Goal: Task Accomplishment & Management: Complete application form

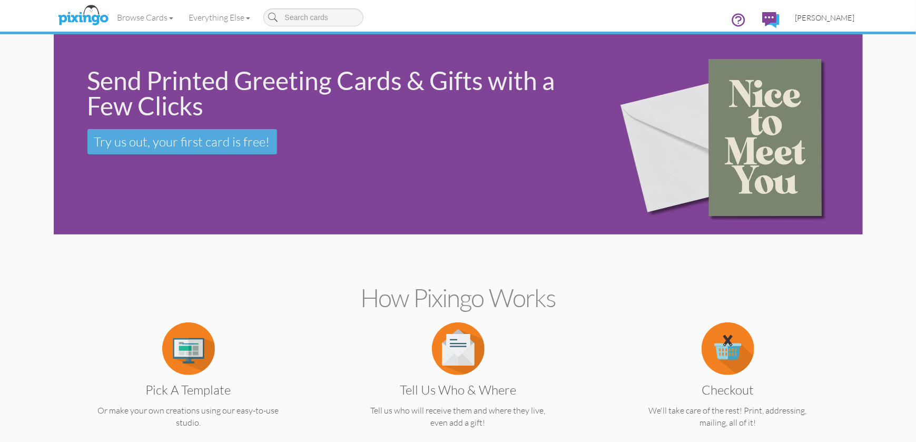
click at [823, 17] on span "[PERSON_NAME]" at bounding box center [824, 17] width 59 height 9
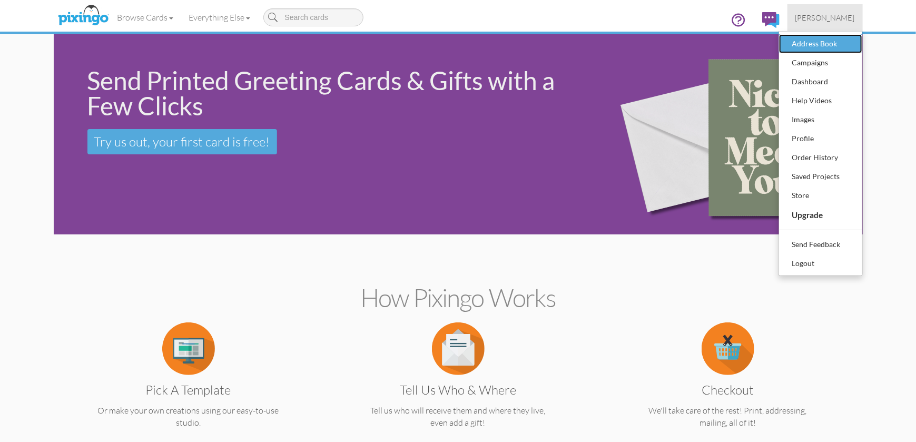
click at [815, 44] on div "Address Book" at bounding box center [820, 44] width 62 height 16
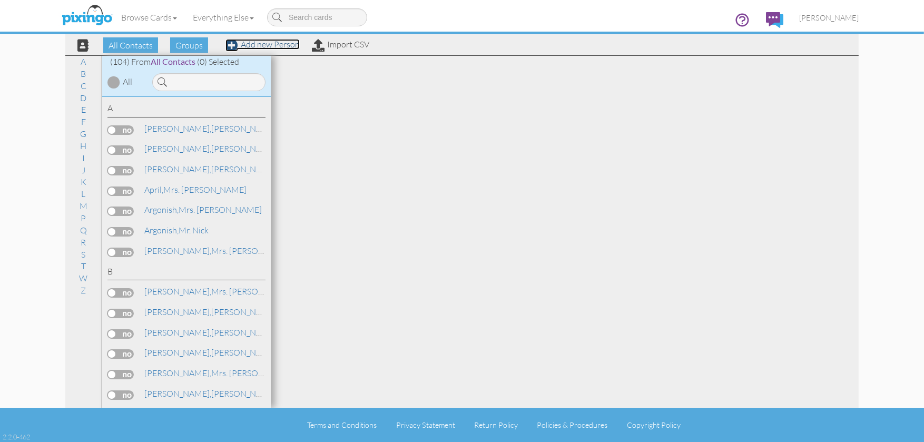
click at [267, 43] on link "Add new Person" at bounding box center [262, 44] width 74 height 11
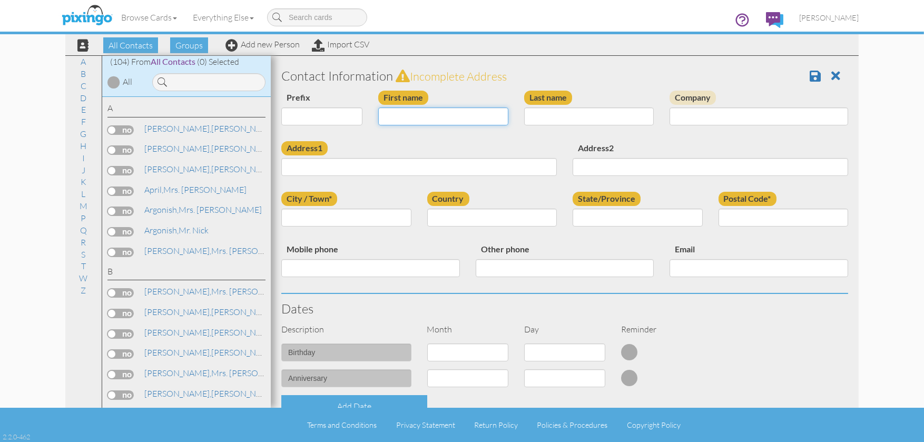
click at [421, 120] on input "First name" at bounding box center [443, 116] width 130 height 18
type input "[PERSON_NAME]"
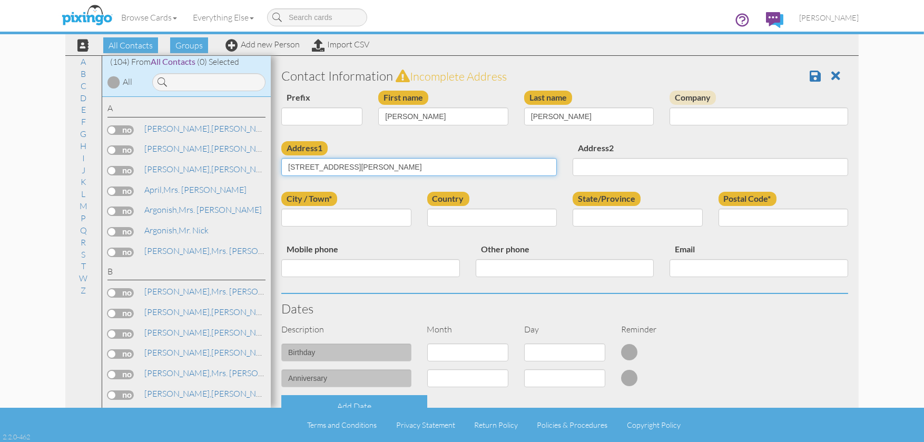
type input "[STREET_ADDRESS][PERSON_NAME]"
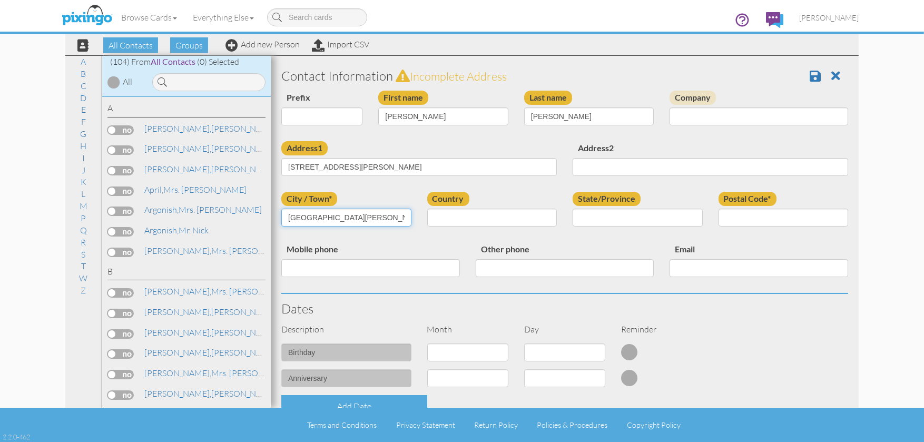
type input "[GEOGRAPHIC_DATA][PERSON_NAME]"
click at [507, 217] on select "[GEOGRAPHIC_DATA] -------------- [GEOGRAPHIC_DATA] [GEOGRAPHIC_DATA] [GEOGRAPHI…" at bounding box center [492, 218] width 130 height 18
select select "object:815"
click at [427, 209] on select "[GEOGRAPHIC_DATA] -------------- [GEOGRAPHIC_DATA] [GEOGRAPHIC_DATA] [GEOGRAPHI…" at bounding box center [492, 218] width 130 height 18
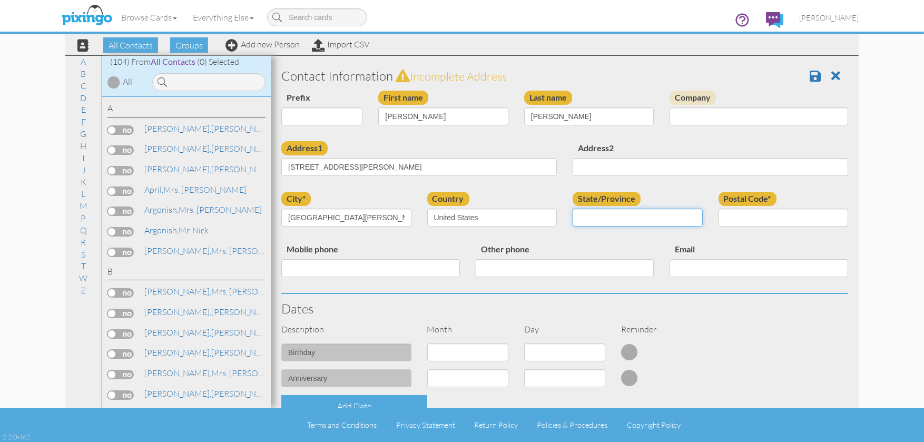
click at [620, 217] on select "AA (Military) AE (Military) [US_STATE] [US_STATE] [US_STATE] AP (Military) [US_…" at bounding box center [637, 218] width 130 height 18
select select "object:1107"
click at [572, 209] on select "AA (Military) AE (Military) [US_STATE] [US_STATE] [US_STATE] AP (Military) [US_…" at bounding box center [637, 218] width 130 height 18
click at [756, 218] on input "Postal Code*" at bounding box center [783, 218] width 130 height 18
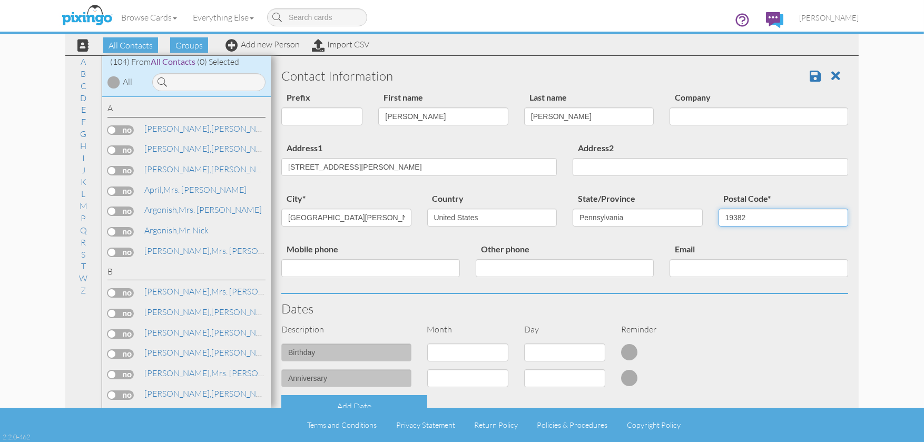
type input "19382"
click at [360, 271] on input "Mobile phone" at bounding box center [370, 268] width 178 height 18
type input "[PHONE_NUMBER]"
click at [720, 265] on input "Email" at bounding box center [758, 268] width 178 height 18
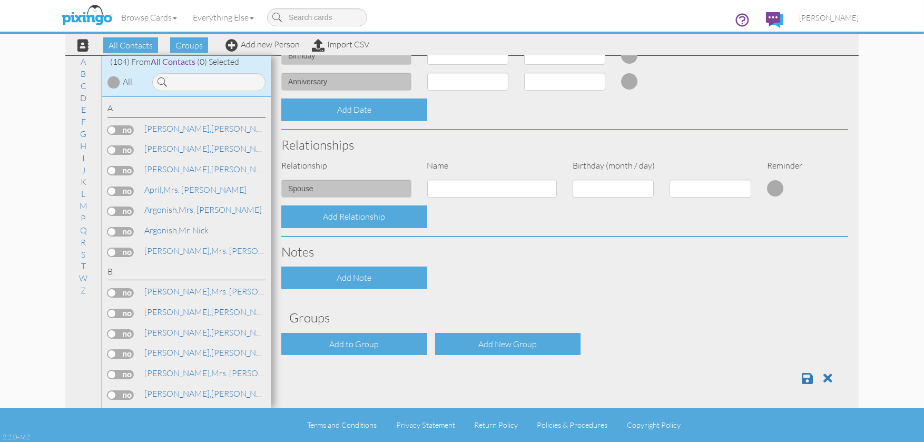
scroll to position [297, 0]
type input "[EMAIL_ADDRESS][DOMAIN_NAME]"
click at [801, 376] on span at bounding box center [806, 377] width 11 height 13
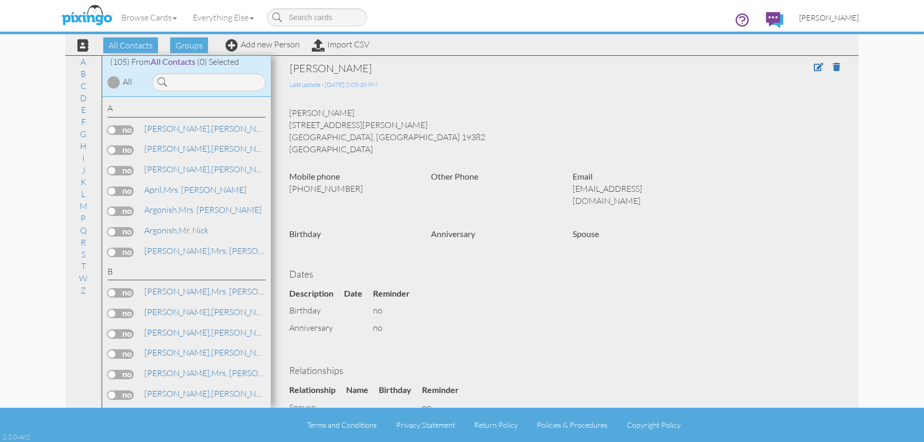
click at [840, 16] on span "[PERSON_NAME]" at bounding box center [828, 17] width 59 height 9
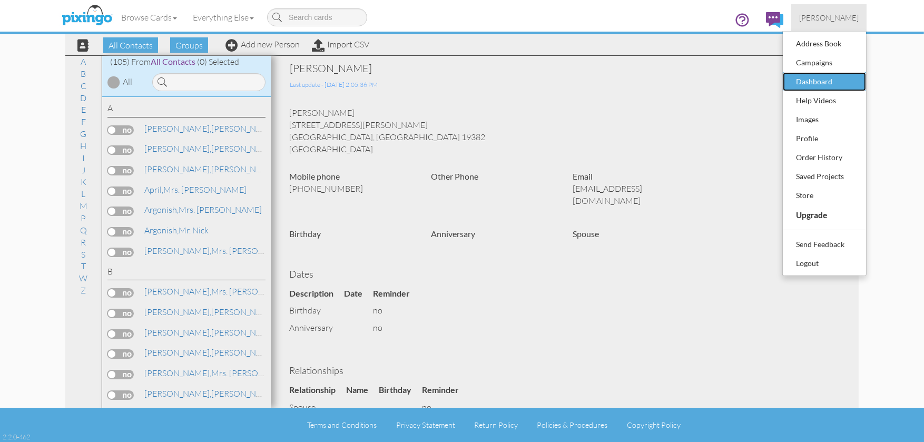
click at [822, 78] on div "Dashboard" at bounding box center [824, 82] width 62 height 16
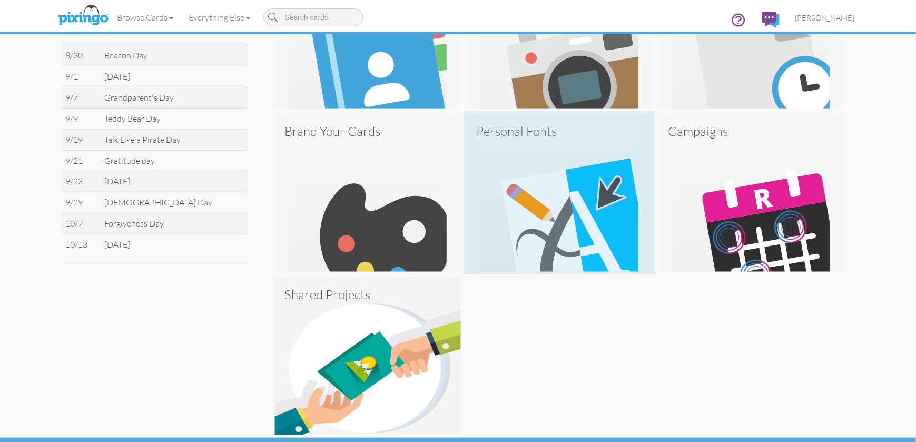
scroll to position [433, 0]
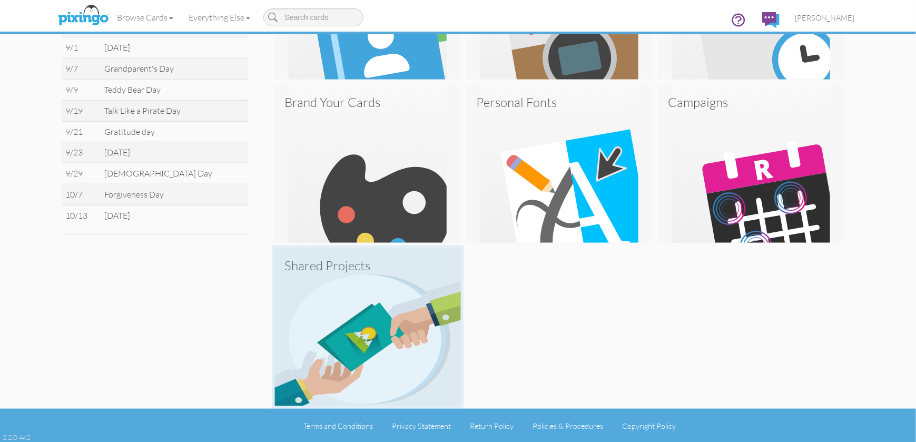
click at [376, 338] on img at bounding box center [367, 327] width 186 height 158
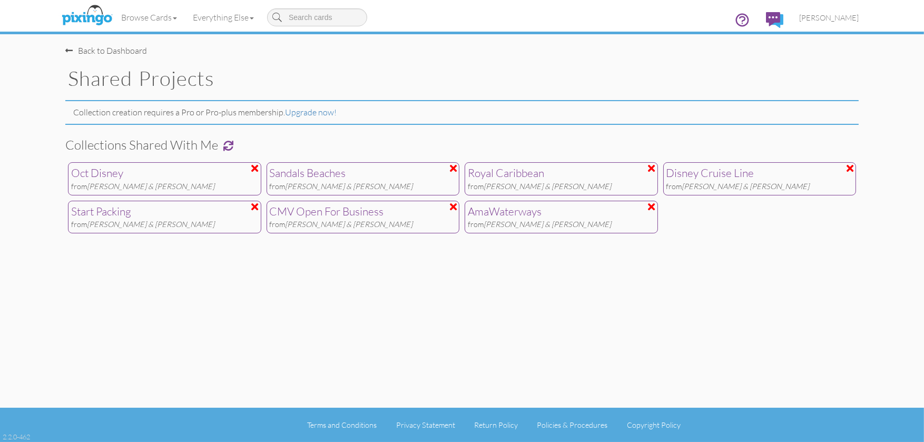
click at [123, 52] on div "Back to Dashboard" at bounding box center [106, 51] width 82 height 12
